Goal: Transaction & Acquisition: Purchase product/service

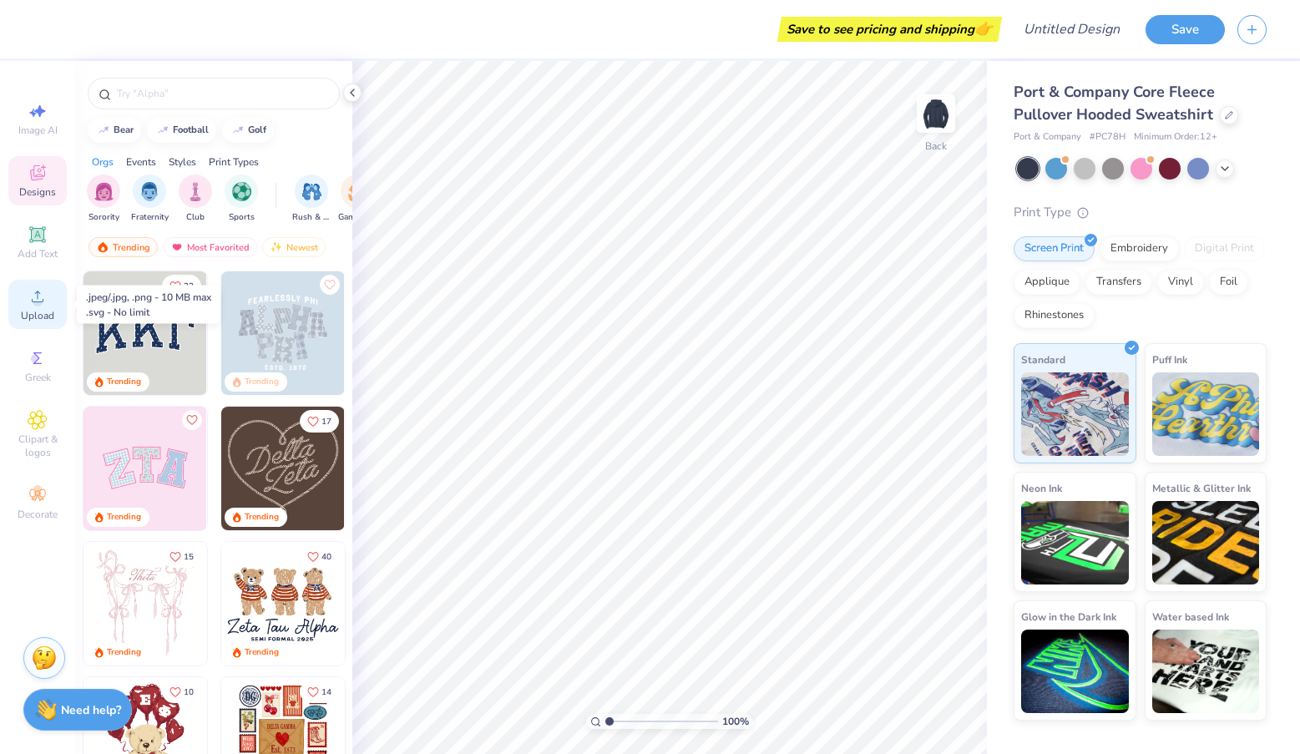
click at [40, 307] on div "Upload" at bounding box center [37, 304] width 58 height 49
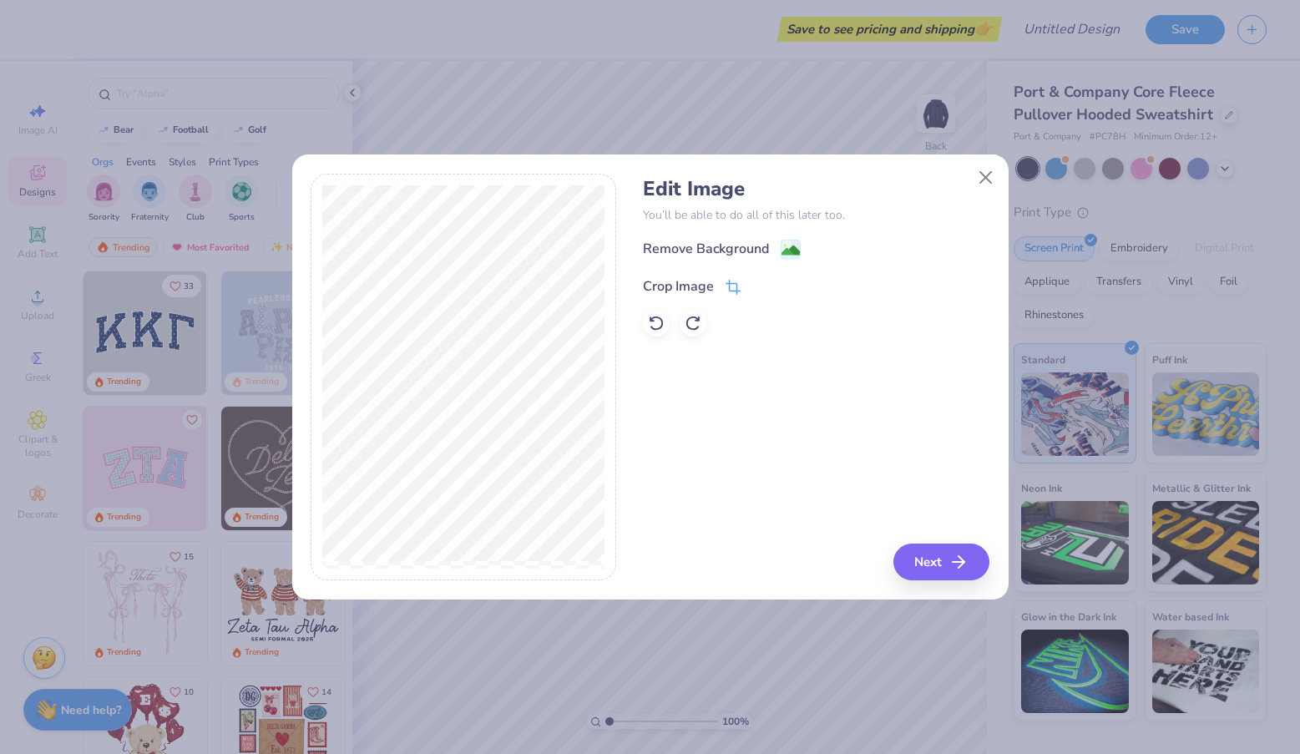
click at [729, 284] on icon at bounding box center [731, 289] width 11 height 11
click at [935, 564] on div "Edit Image You’ll be able to do all of this later too. Remove Background Crop I…" at bounding box center [816, 377] width 347 height 407
click at [955, 559] on div "Edit Image You’ll be able to do all of this later too. Remove Background Crop I…" at bounding box center [816, 377] width 347 height 407
click at [763, 287] on icon at bounding box center [761, 285] width 10 height 10
click at [954, 556] on icon "button" at bounding box center [964, 562] width 20 height 20
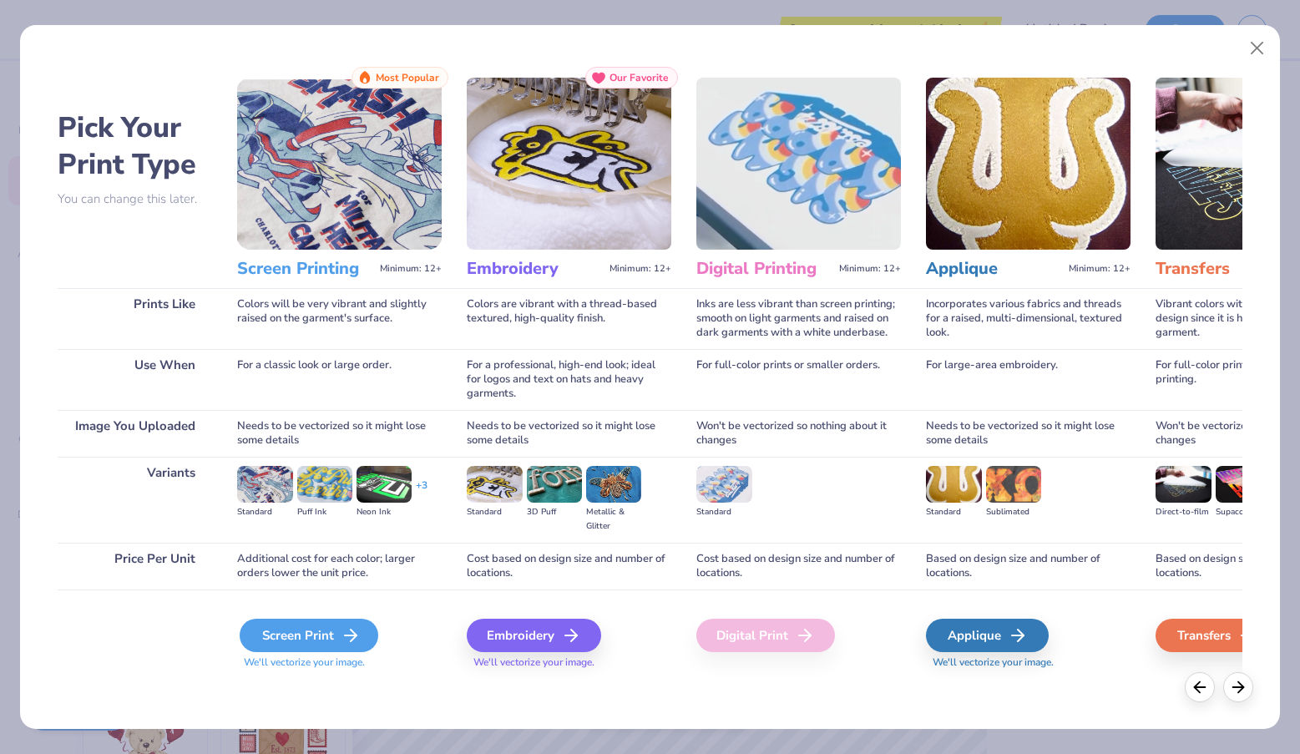
click at [293, 639] on div "Screen Print" at bounding box center [309, 635] width 139 height 33
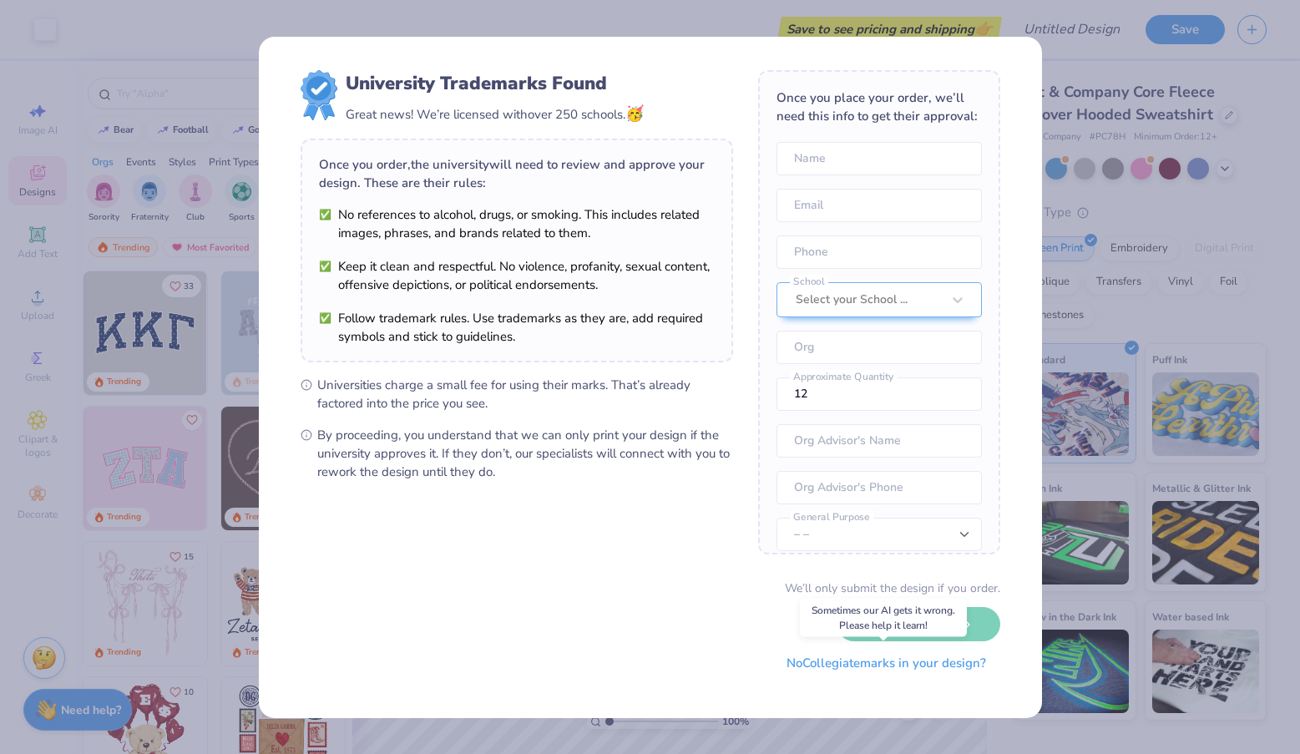
click at [842, 668] on button "No Collegiate marks in your design?" at bounding box center [886, 663] width 228 height 34
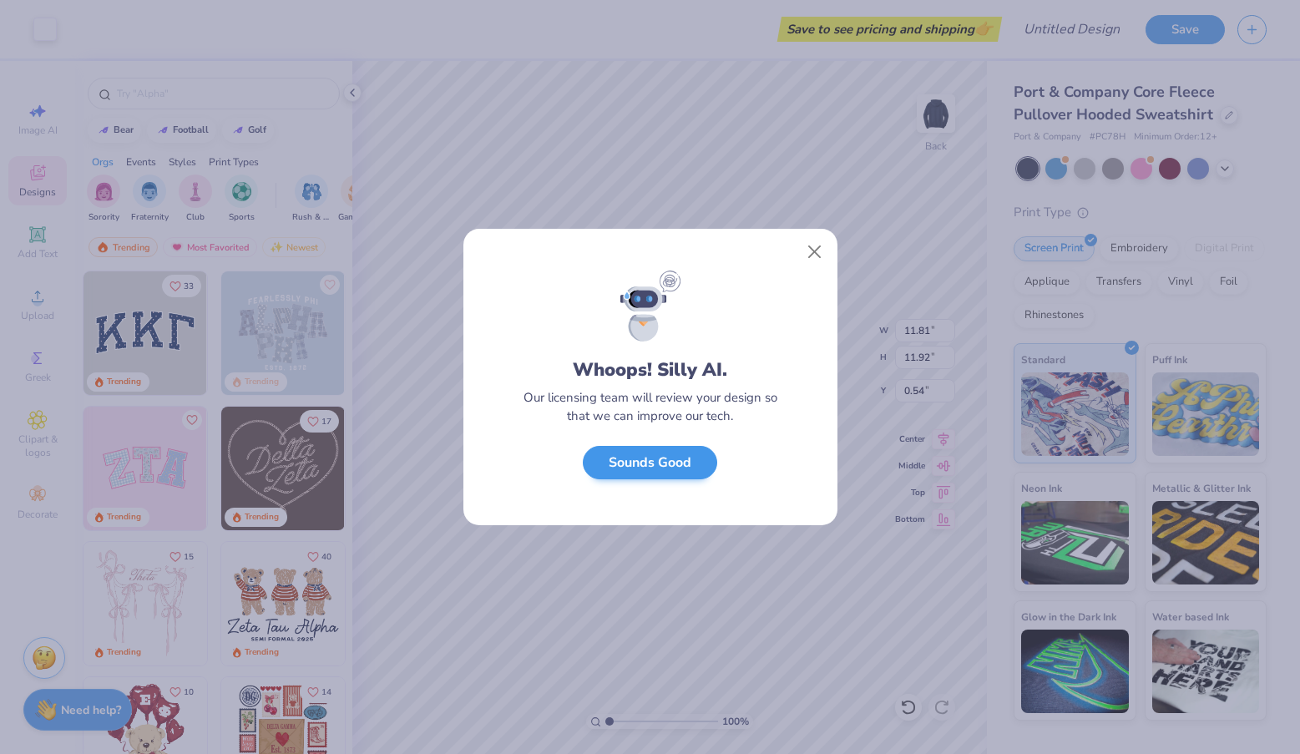
click at [648, 466] on button "Sounds Good" at bounding box center [650, 463] width 134 height 34
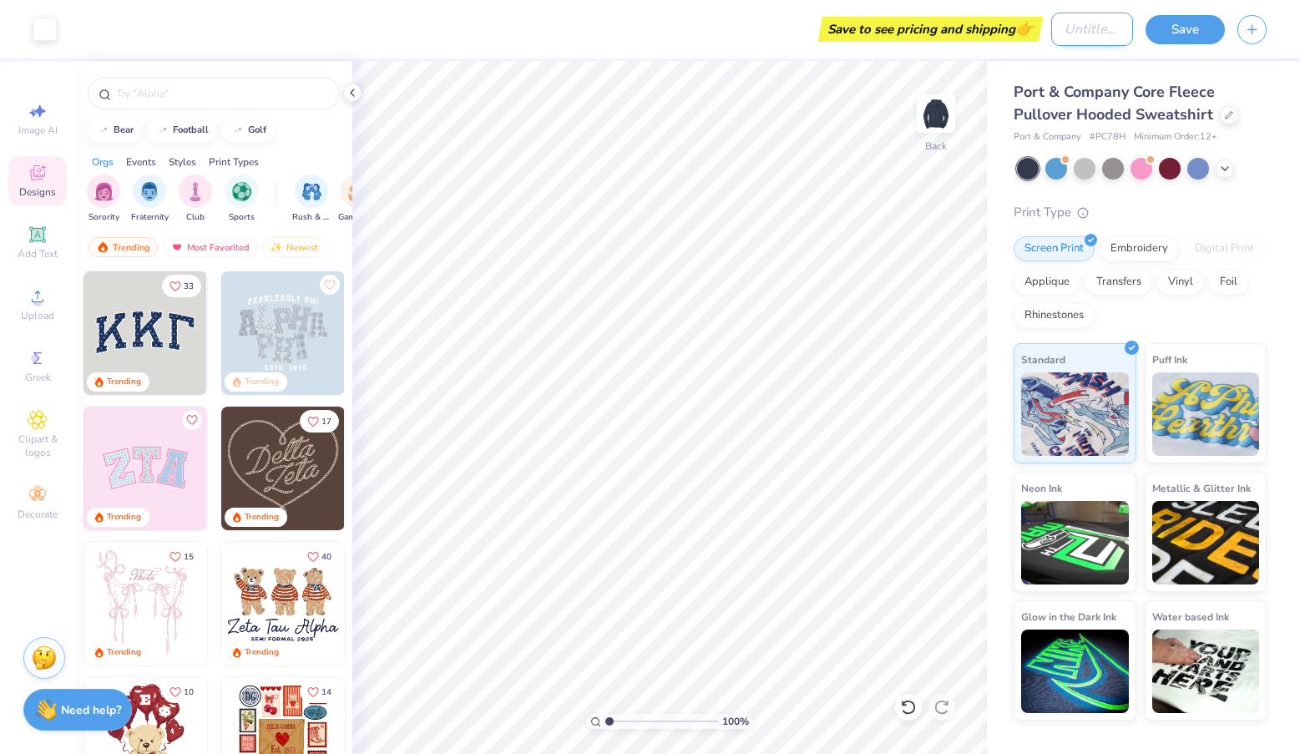
click at [1065, 24] on input "Design Title" at bounding box center [1092, 29] width 82 height 33
type input "Principia Field Hockey 2025 Hoodie"
click at [1184, 28] on button "Save" at bounding box center [1185, 27] width 79 height 29
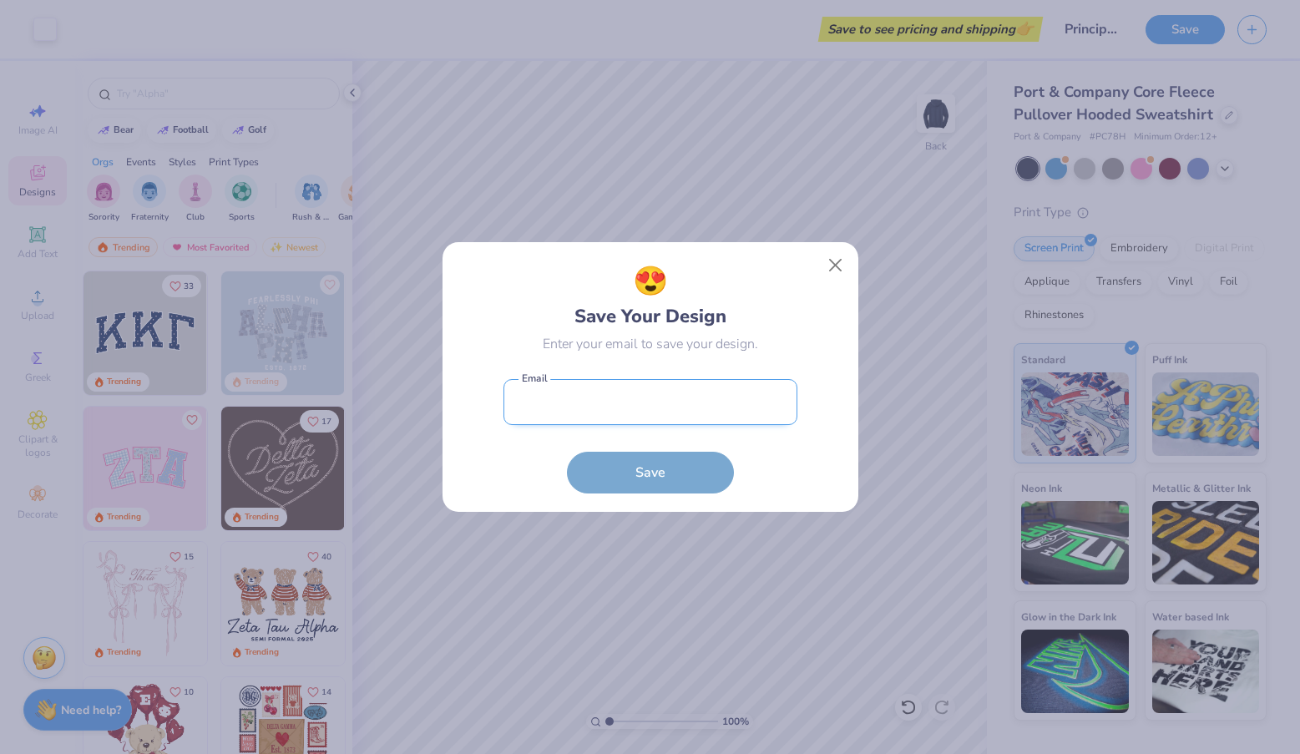
click at [594, 400] on input "email" at bounding box center [650, 402] width 294 height 46
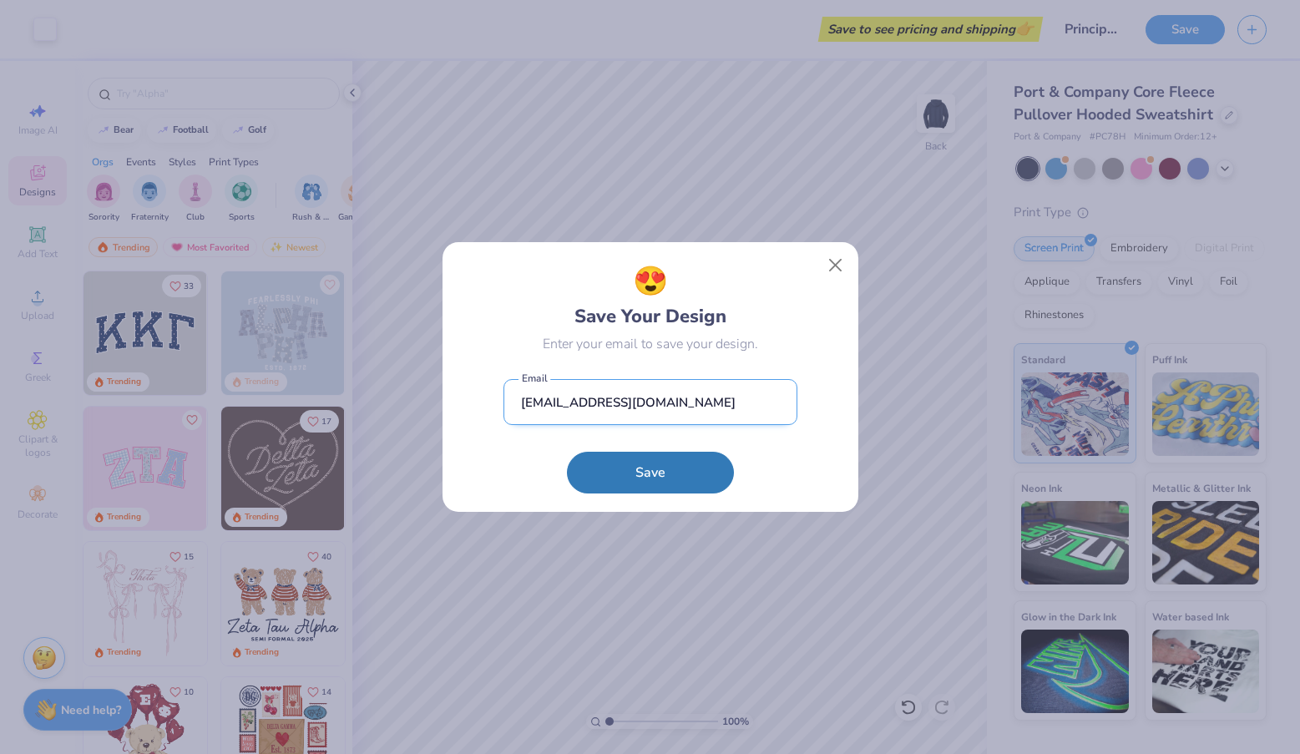
type input "[EMAIL_ADDRESS][DOMAIN_NAME]"
click at [650, 472] on button "Save" at bounding box center [650, 473] width 167 height 42
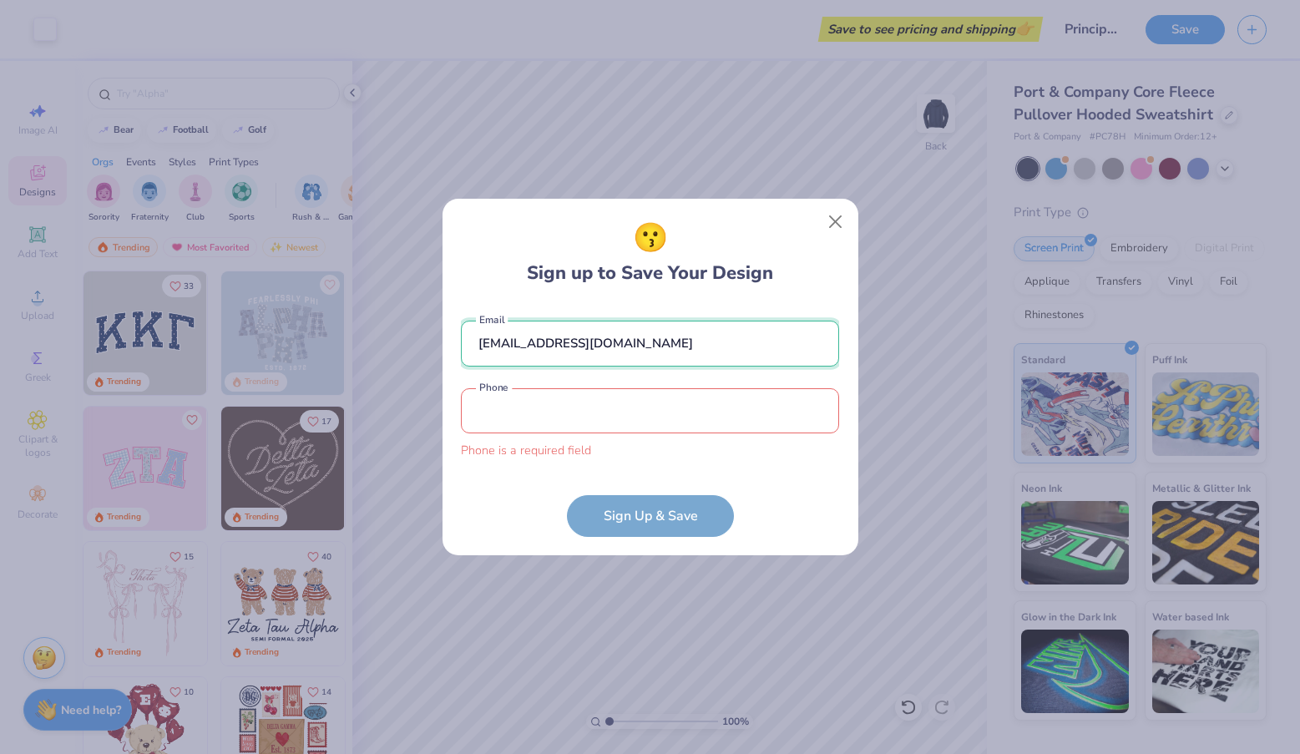
click at [558, 360] on input "[EMAIL_ADDRESS][DOMAIN_NAME]" at bounding box center [650, 344] width 378 height 46
type input "[PERSON_NAME][EMAIL_ADDRESS][PERSON_NAME][DOMAIN_NAME]"
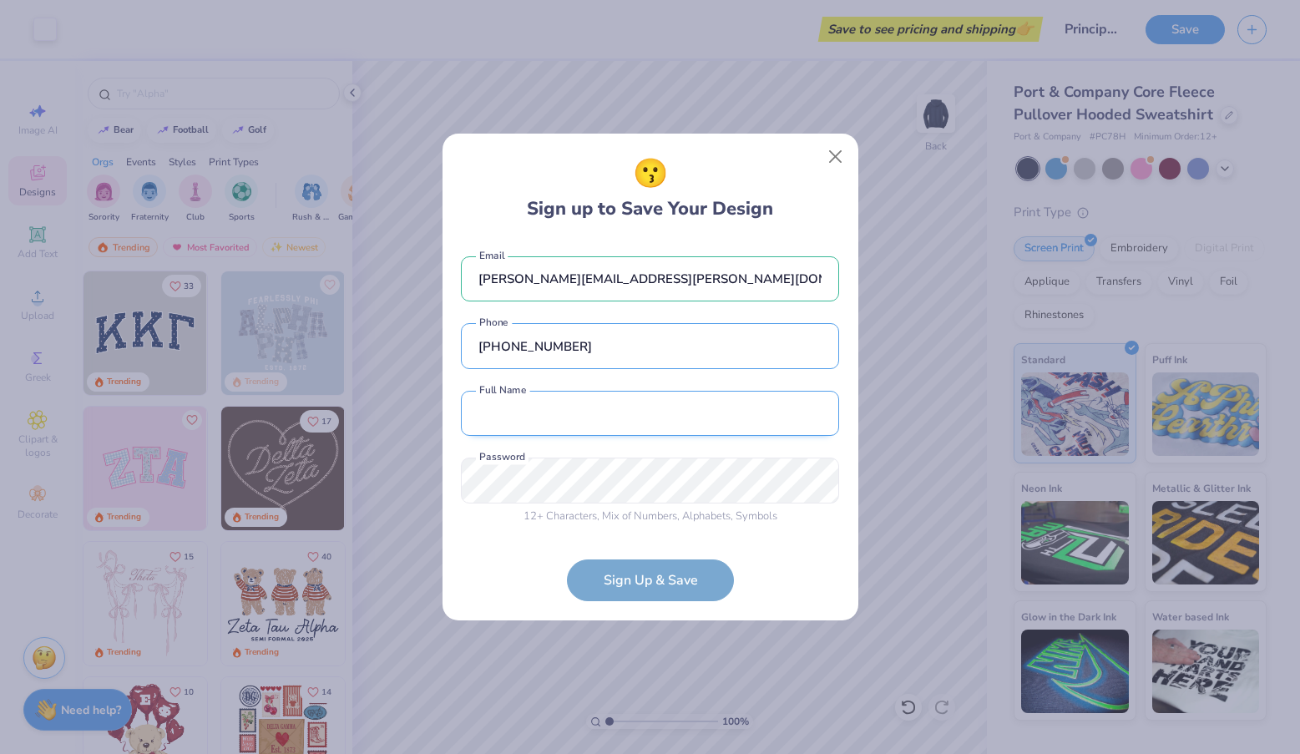
type input "[PHONE_NUMBER]"
type input "[PERSON_NAME]"
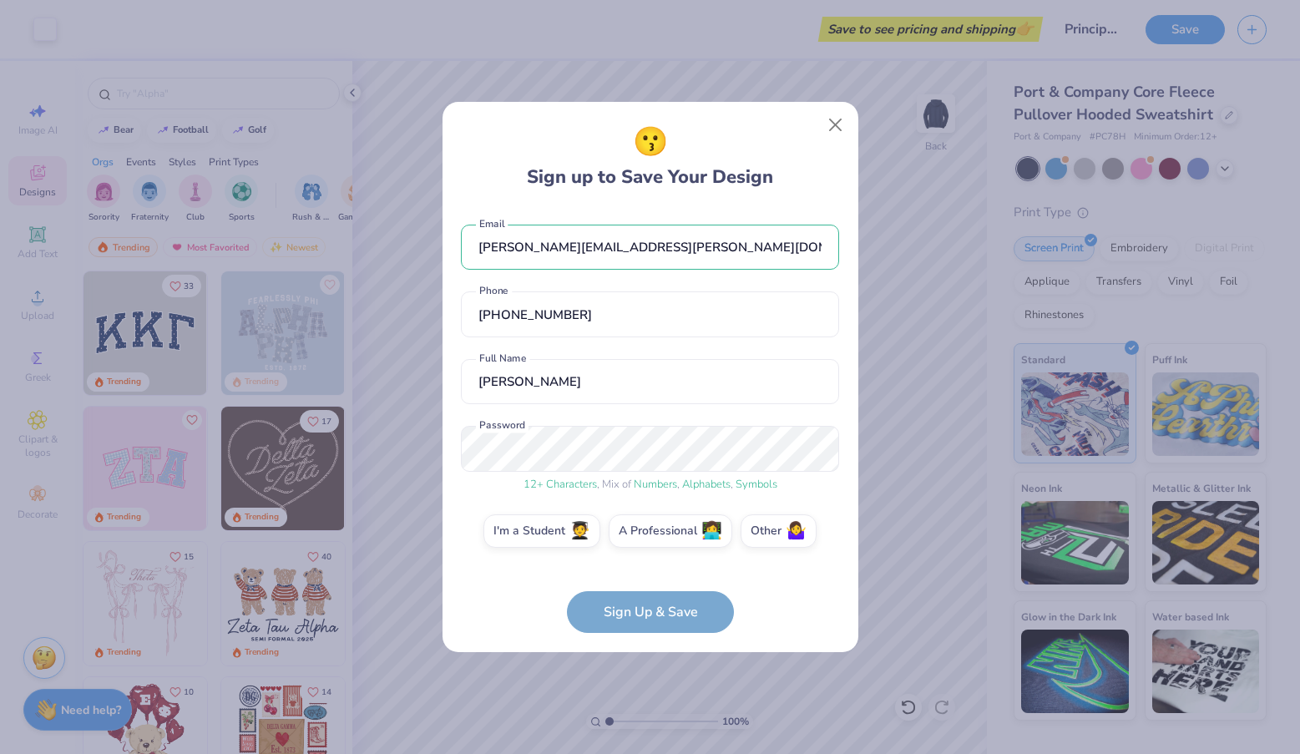
click at [842, 503] on div "😗 Sign up to Save Your Design [PERSON_NAME][EMAIL_ADDRESS][PERSON_NAME][DOMAIN_…" at bounding box center [651, 377] width 416 height 550
click at [773, 535] on label "Other 🤷‍♀️" at bounding box center [779, 528] width 76 height 33
click at [655, 535] on input "Other 🤷‍♀️" at bounding box center [650, 535] width 11 height 11
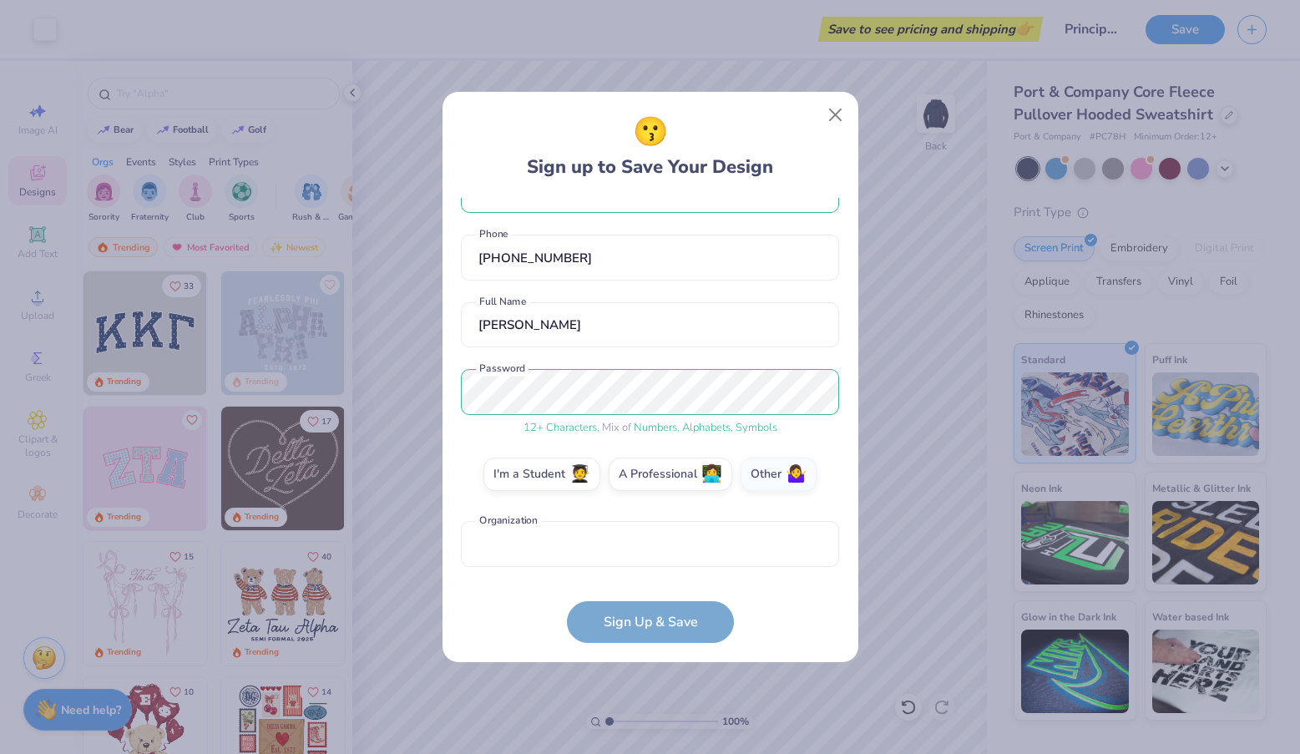
click at [633, 622] on form "[PERSON_NAME][EMAIL_ADDRESS][PERSON_NAME][DOMAIN_NAME] Email [PHONE_NUMBER] Pho…" at bounding box center [650, 421] width 378 height 446
click at [587, 552] on input "text" at bounding box center [650, 544] width 378 height 46
click at [819, 548] on input "text" at bounding box center [650, 544] width 378 height 46
click at [717, 539] on input "text" at bounding box center [650, 544] width 378 height 46
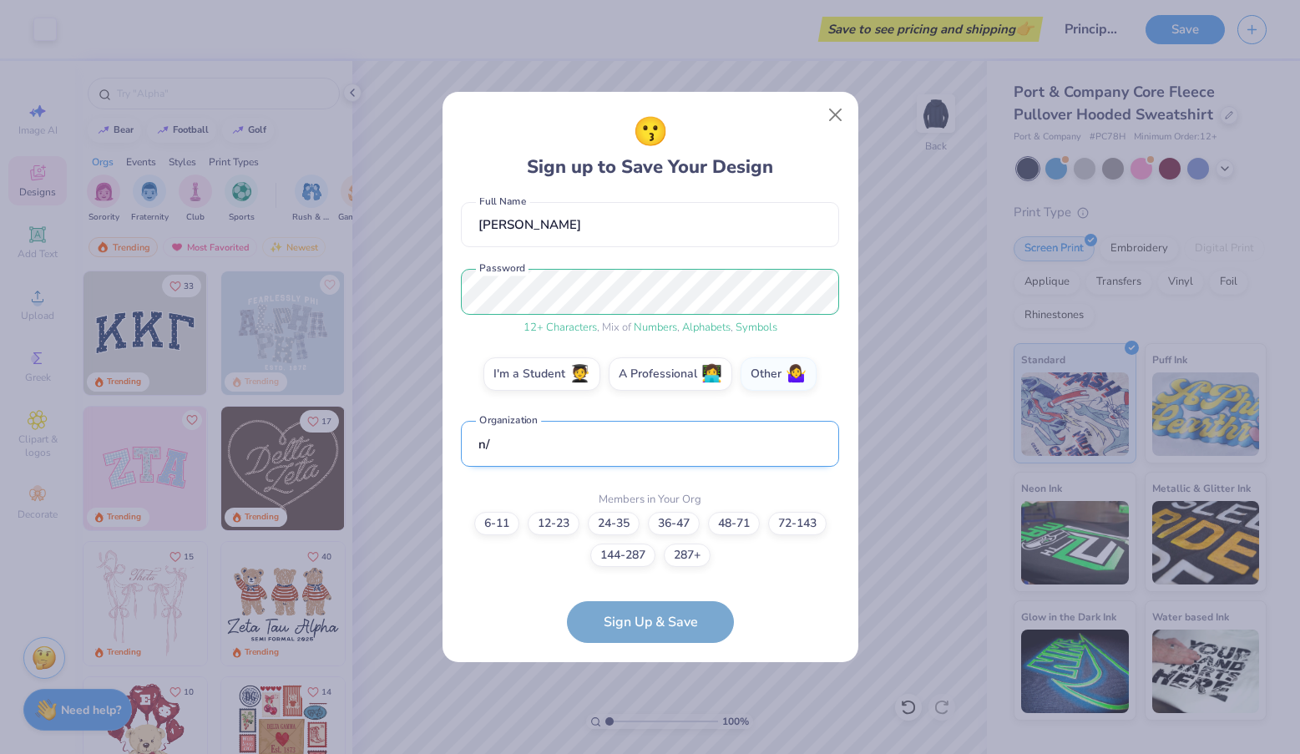
type input "n"
type input "team"
click at [489, 522] on label "6-11" at bounding box center [496, 520] width 45 height 23
click at [645, 681] on input "6-11" at bounding box center [650, 686] width 11 height 11
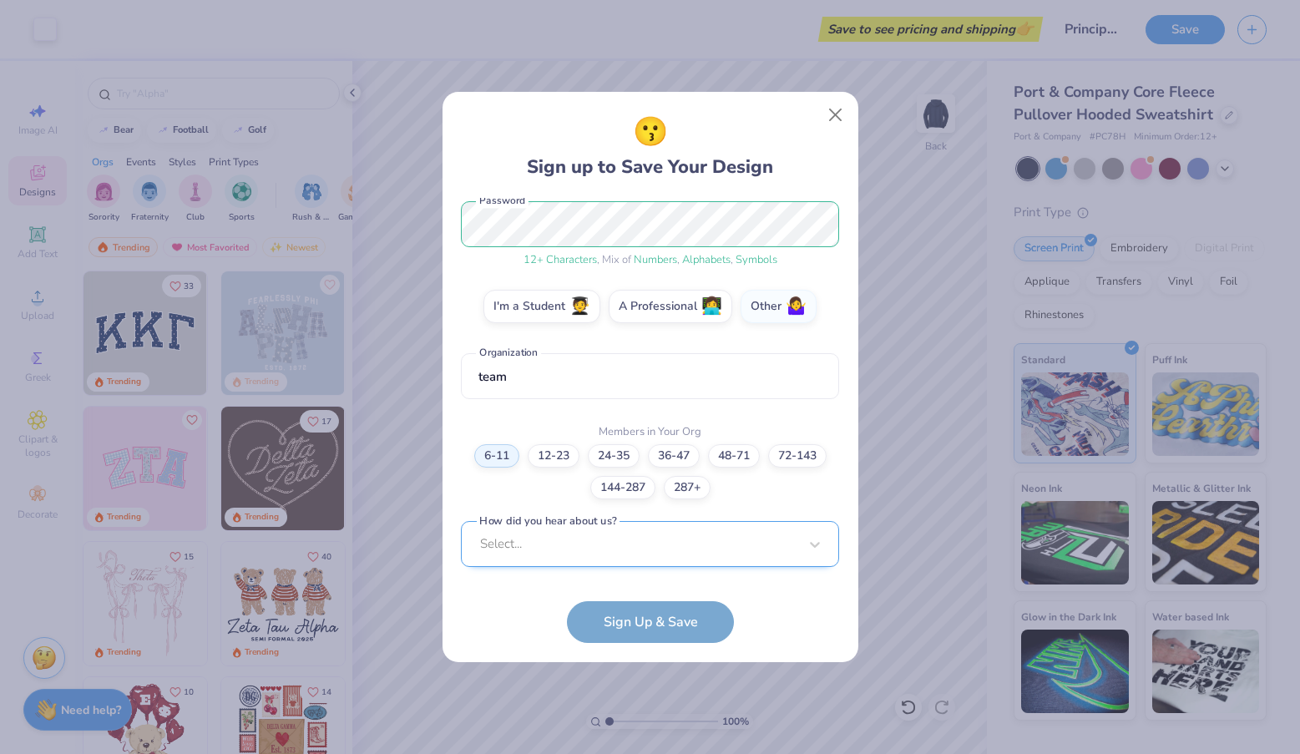
click at [510, 566] on div "Select..." at bounding box center [650, 544] width 378 height 46
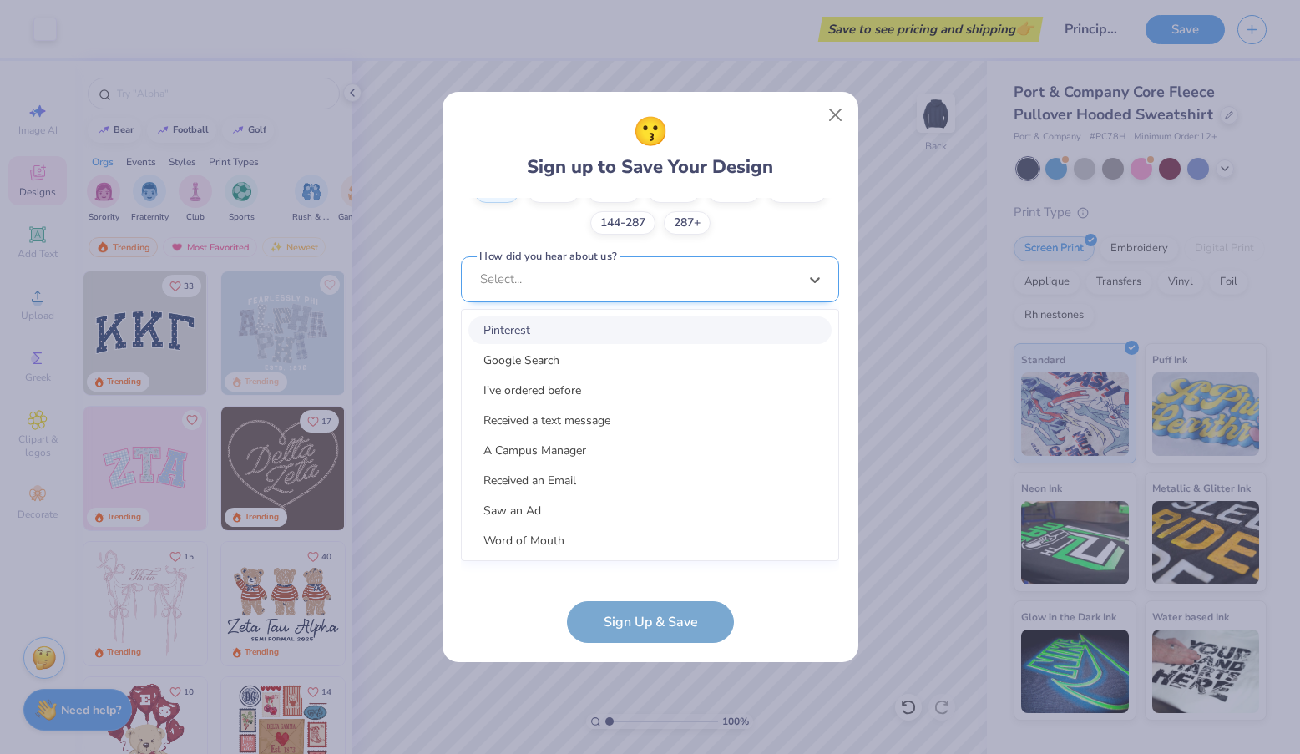
scroll to position [464, 0]
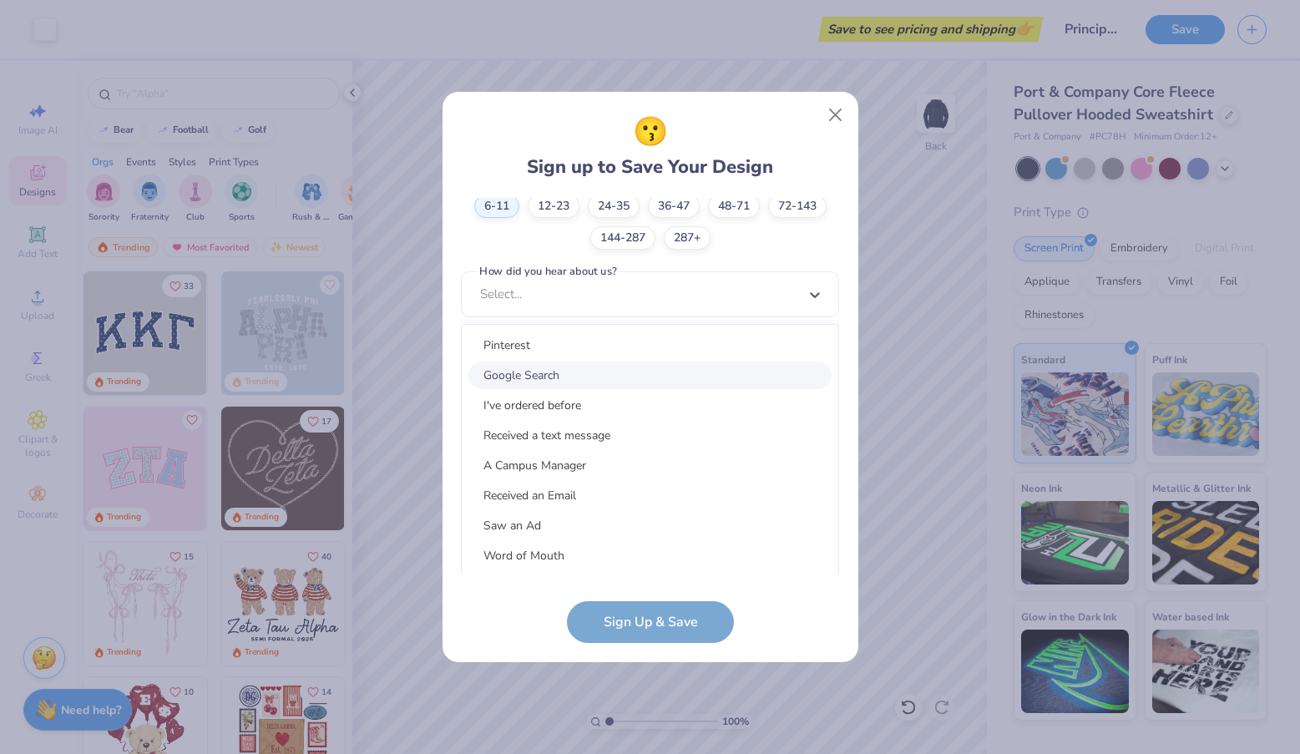
click at [512, 372] on div "Google Search" at bounding box center [649, 376] width 363 height 28
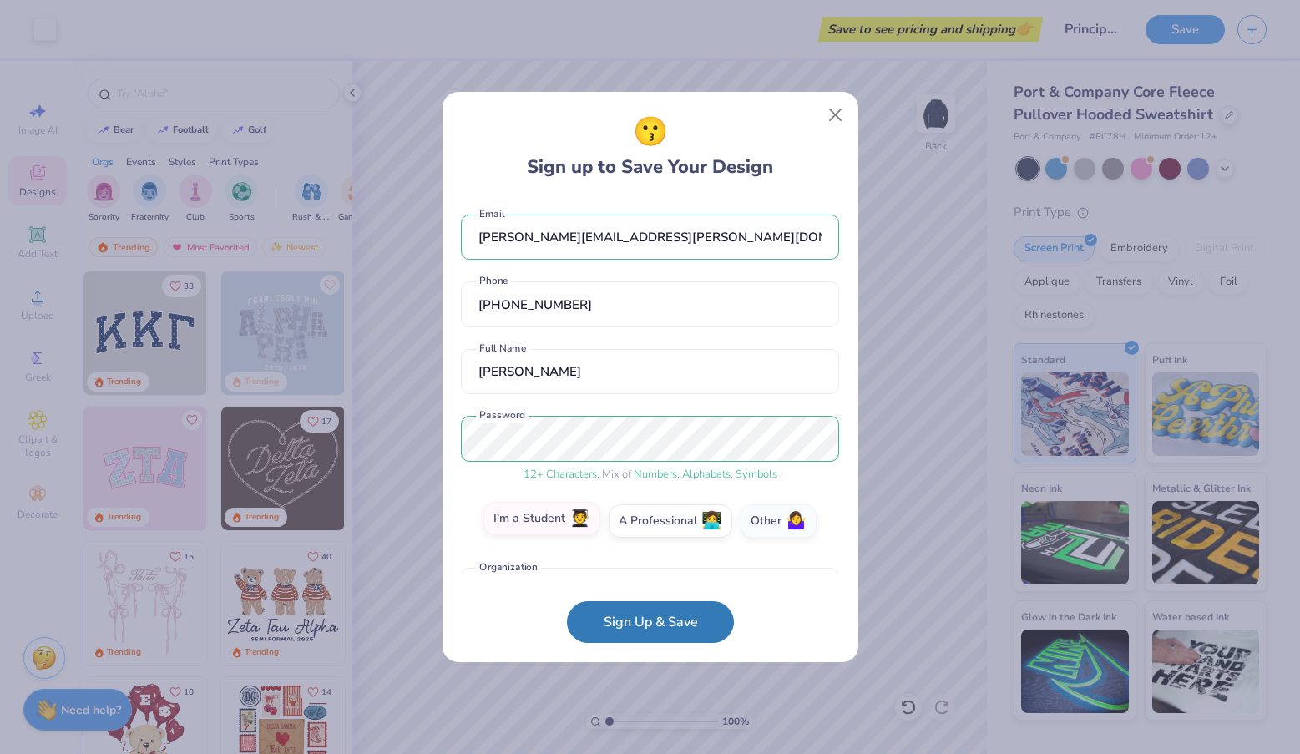
scroll to position [0, 0]
click at [644, 625] on button "Sign Up & Save" at bounding box center [650, 618] width 167 height 42
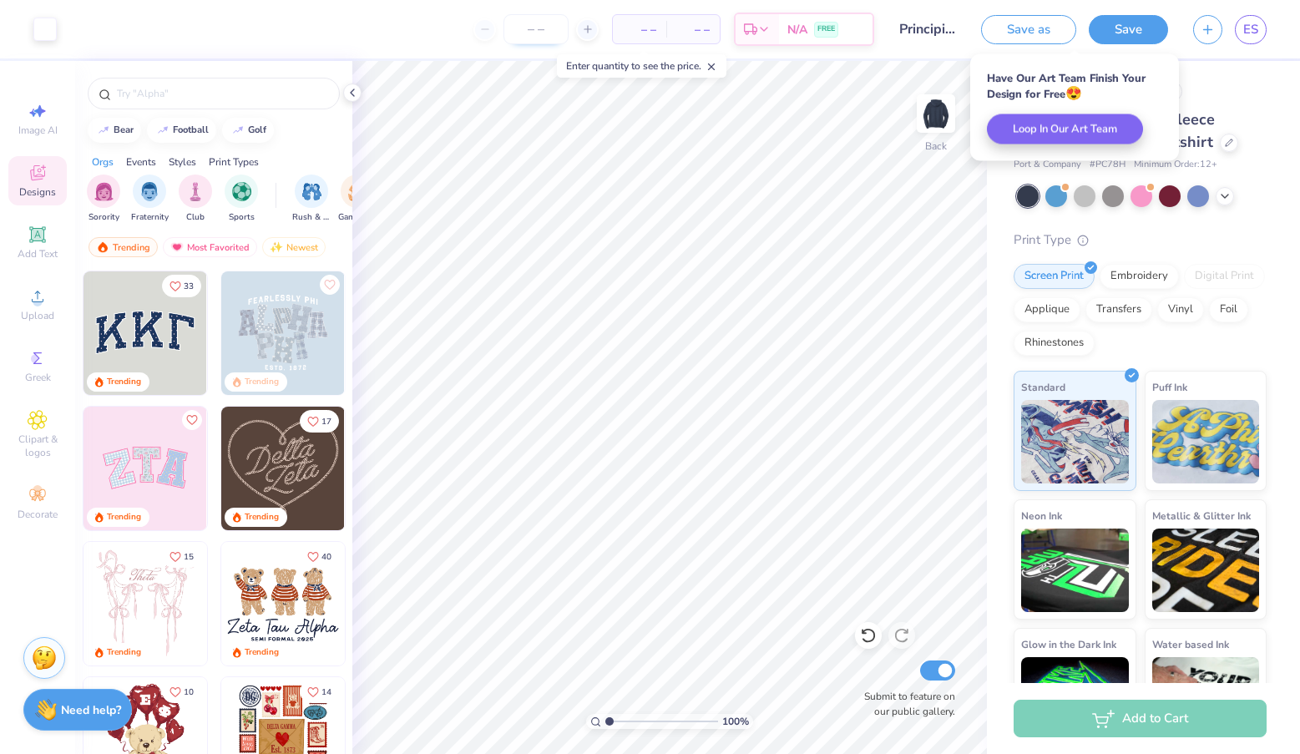
click at [541, 30] on input "number" at bounding box center [535, 29] width 65 height 30
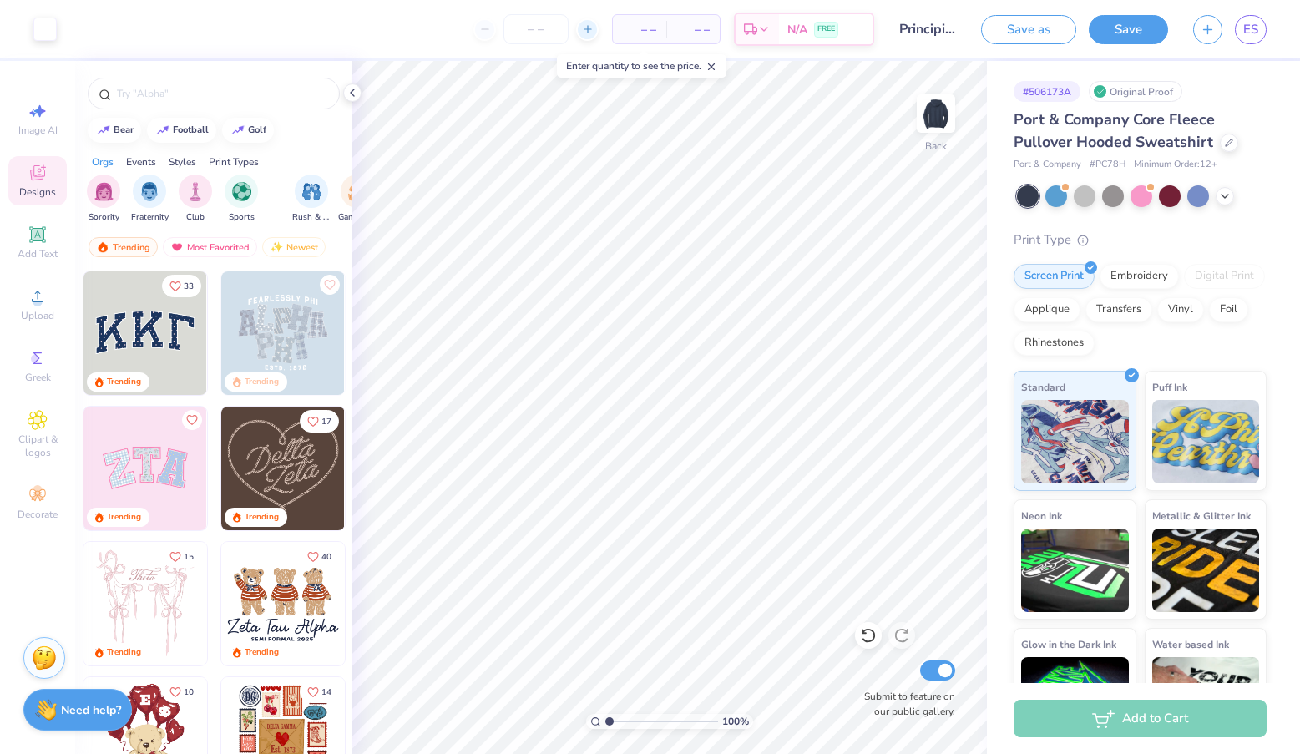
click at [586, 29] on line at bounding box center [587, 29] width 7 height 0
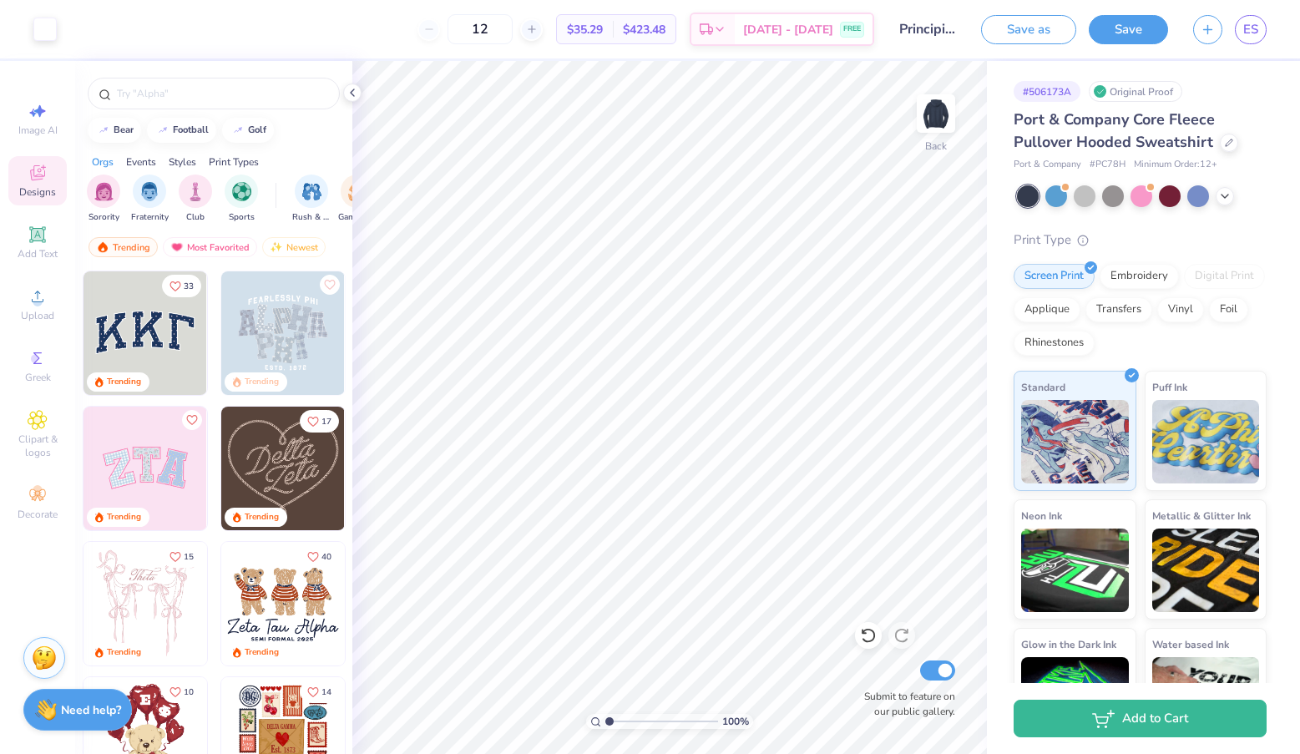
click at [452, 29] on div "12" at bounding box center [479, 29] width 125 height 30
click at [507, 24] on input "12" at bounding box center [480, 29] width 65 height 30
type input "12"
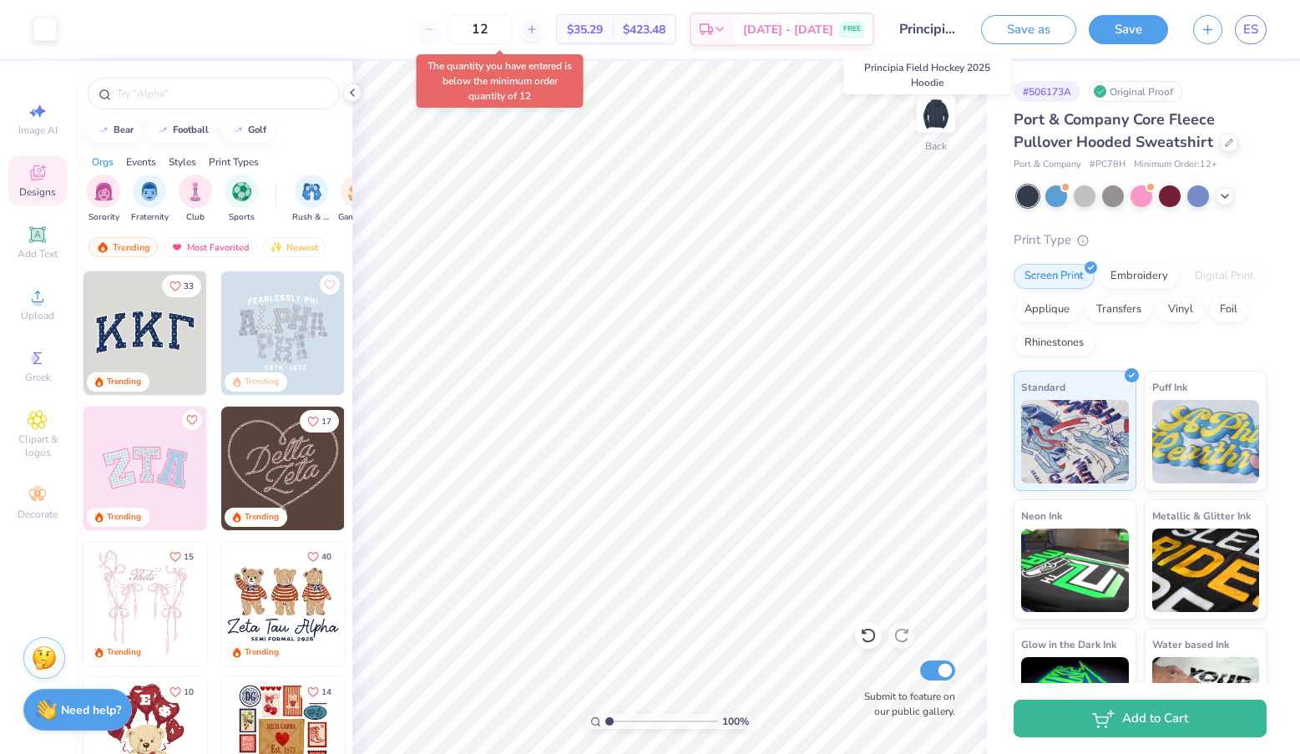
click at [366, 21] on div "12 $35.29 Per Item $423.48 Total Est. Delivery [DATE] - [DATE] FREE" at bounding box center [471, 29] width 805 height 58
